Goal: Task Accomplishment & Management: Manage account settings

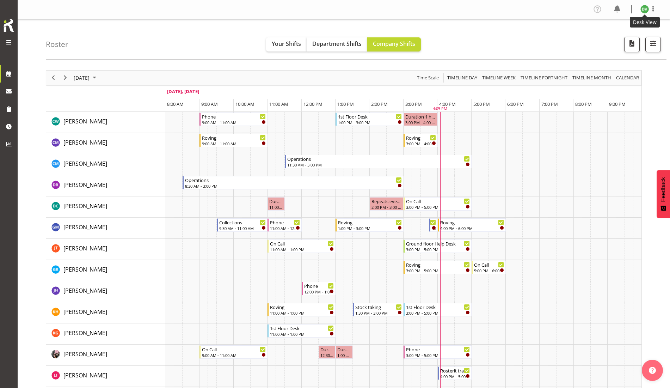
click at [644, 9] on img at bounding box center [645, 9] width 8 height 8
click at [618, 23] on link "Profile" at bounding box center [624, 24] width 68 height 13
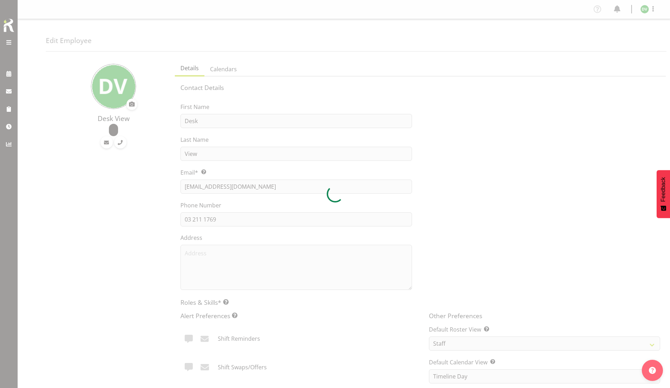
select select "TimelineDay"
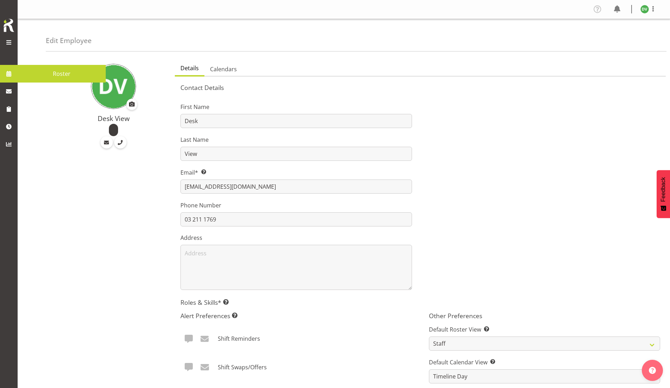
click at [8, 75] on span at bounding box center [9, 73] width 11 height 11
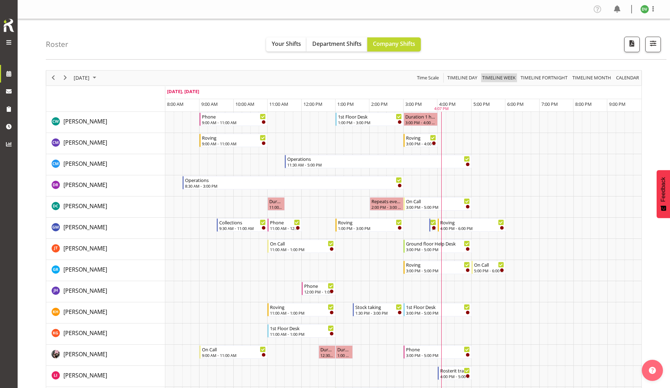
click at [492, 79] on span "Timeline Week" at bounding box center [499, 77] width 35 height 9
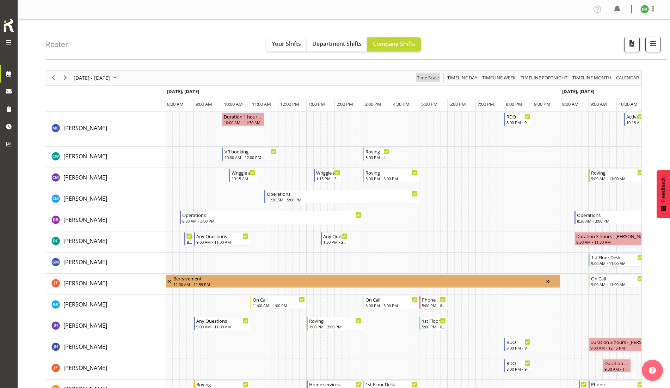
click at [427, 81] on span "Time Scale" at bounding box center [427, 77] width 23 height 9
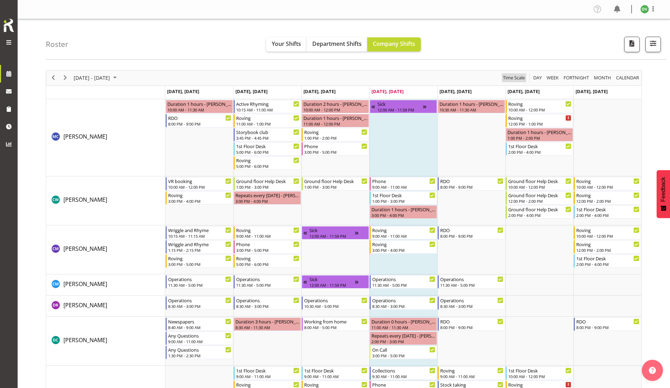
click at [515, 77] on span "Time Scale" at bounding box center [514, 77] width 23 height 9
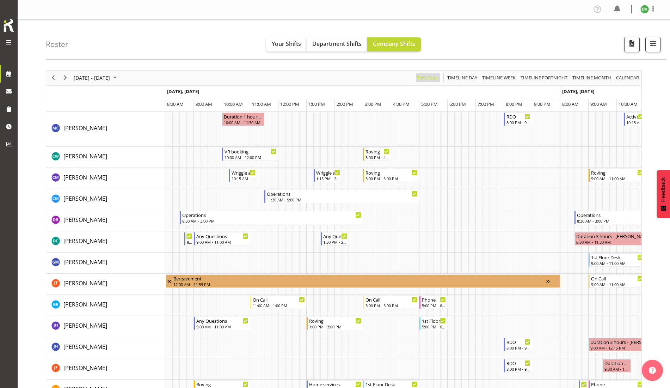
scroll to position [0, 959]
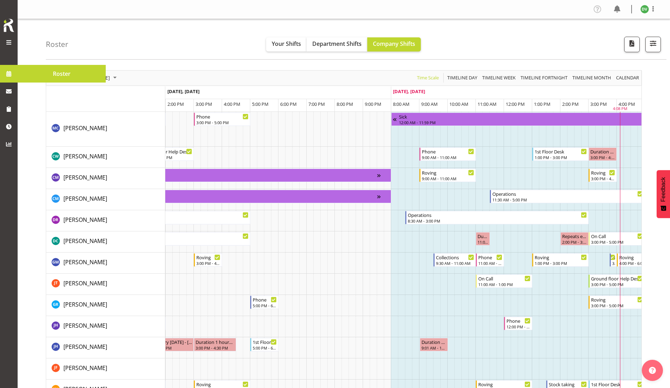
click at [9, 74] on span at bounding box center [9, 73] width 11 height 11
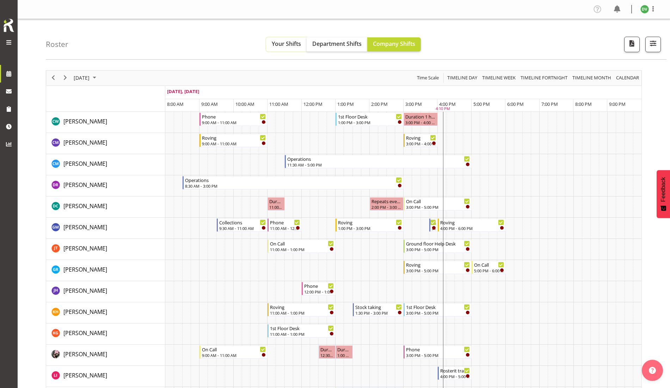
click at [286, 45] on span "Your Shifts" at bounding box center [286, 44] width 29 height 8
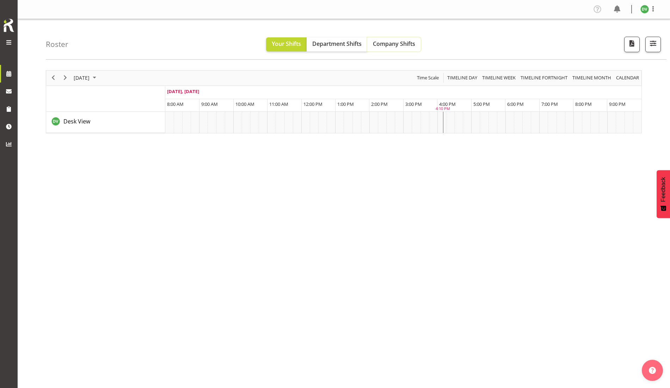
click at [408, 42] on span "Company Shifts" at bounding box center [394, 44] width 42 height 8
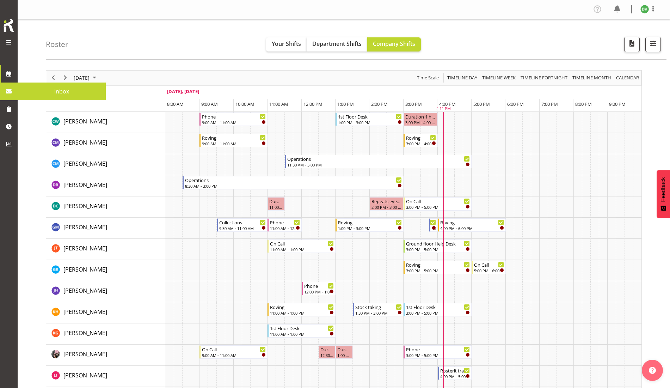
click at [26, 88] on span "Inbox" at bounding box center [61, 91] width 81 height 11
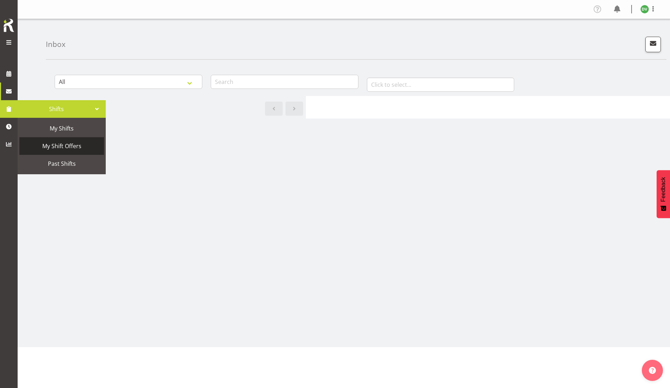
click at [59, 148] on span "My Shift Offers" at bounding box center [62, 146] width 78 height 11
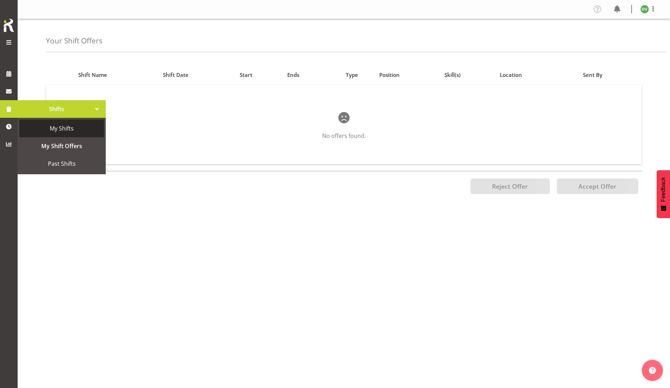
click at [53, 130] on span "My Shifts" at bounding box center [62, 128] width 78 height 11
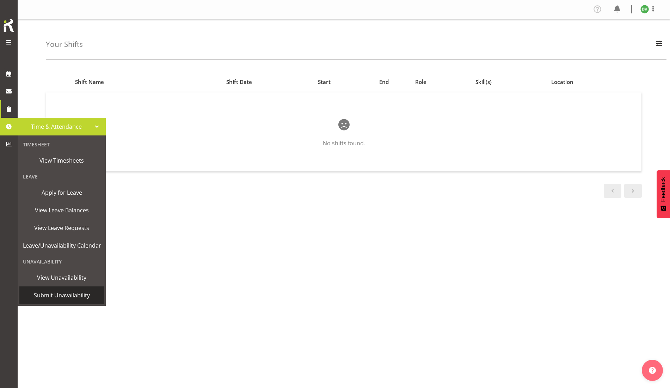
click at [42, 296] on span "Submit Unavailability" at bounding box center [62, 295] width 78 height 11
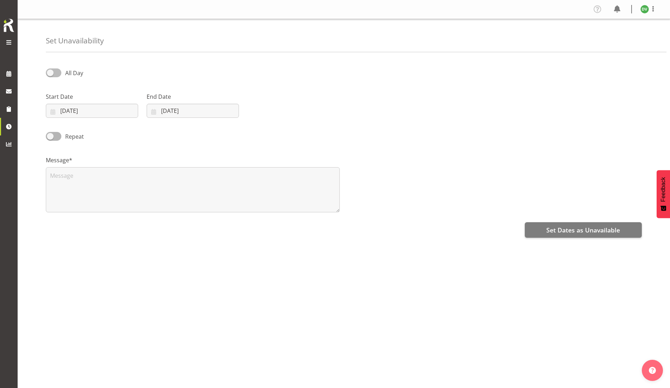
click at [49, 75] on span at bounding box center [54, 72] width 16 height 9
click at [49, 75] on input "All Day" at bounding box center [48, 73] width 5 height 5
checkbox input "true"
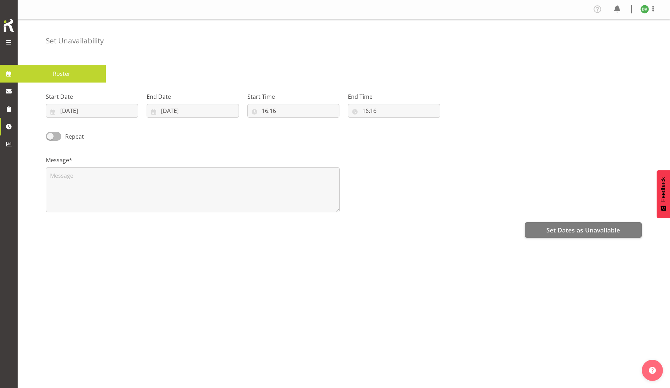
click at [6, 72] on span at bounding box center [9, 73] width 11 height 11
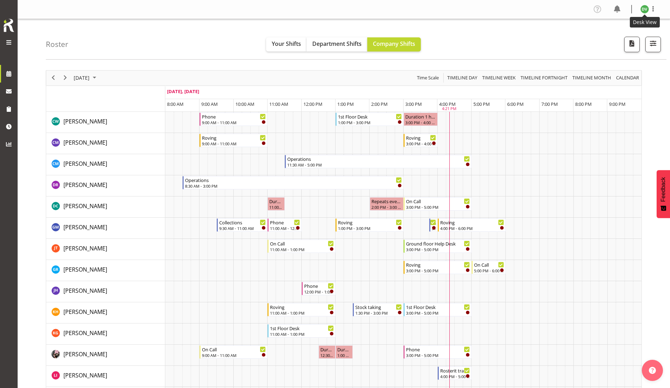
click at [647, 5] on img at bounding box center [645, 9] width 8 height 8
click at [619, 39] on link "Log Out" at bounding box center [624, 37] width 68 height 13
click at [644, 9] on img at bounding box center [645, 9] width 8 height 8
click at [618, 37] on link "Log Out" at bounding box center [624, 37] width 68 height 13
